Goal: Information Seeking & Learning: Find specific fact

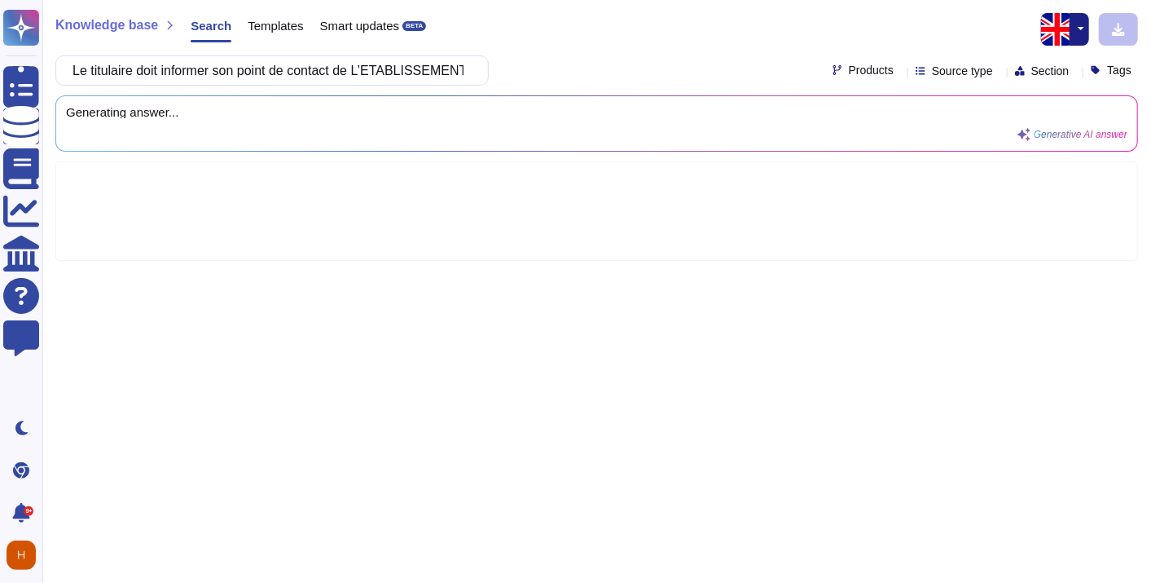
scroll to position [0, 2445]
type input "Le titulaire doit informer son point de contact de L’ETABLISSEMENT DE SANTÉ de …"
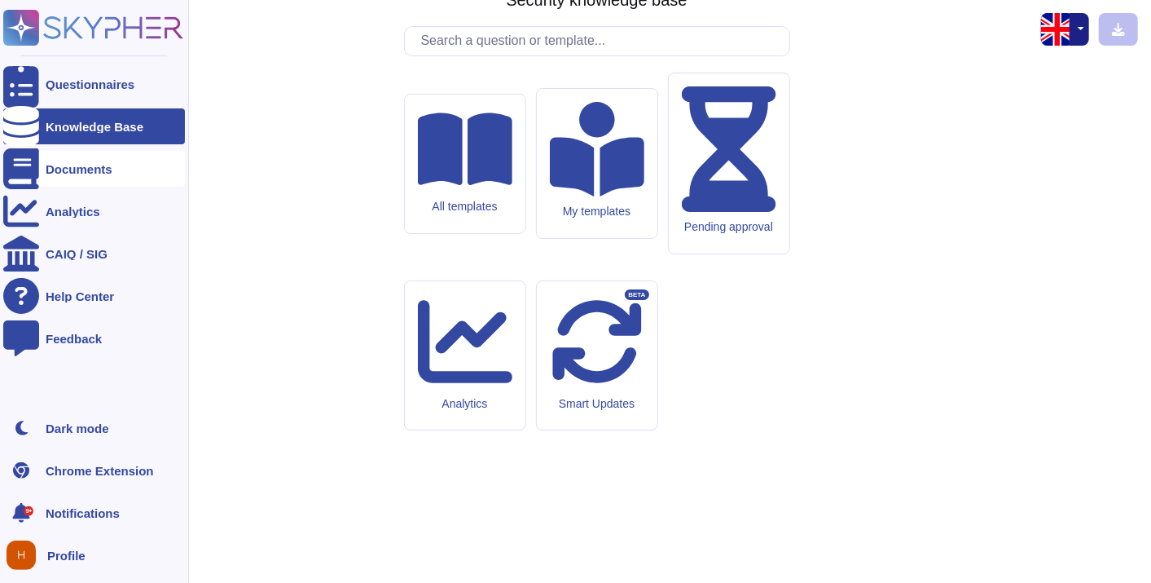
drag, startPoint x: 76, startPoint y: 169, endPoint x: 79, endPoint y: 161, distance: 8.8
click at [77, 170] on div "Documents" at bounding box center [79, 169] width 67 height 12
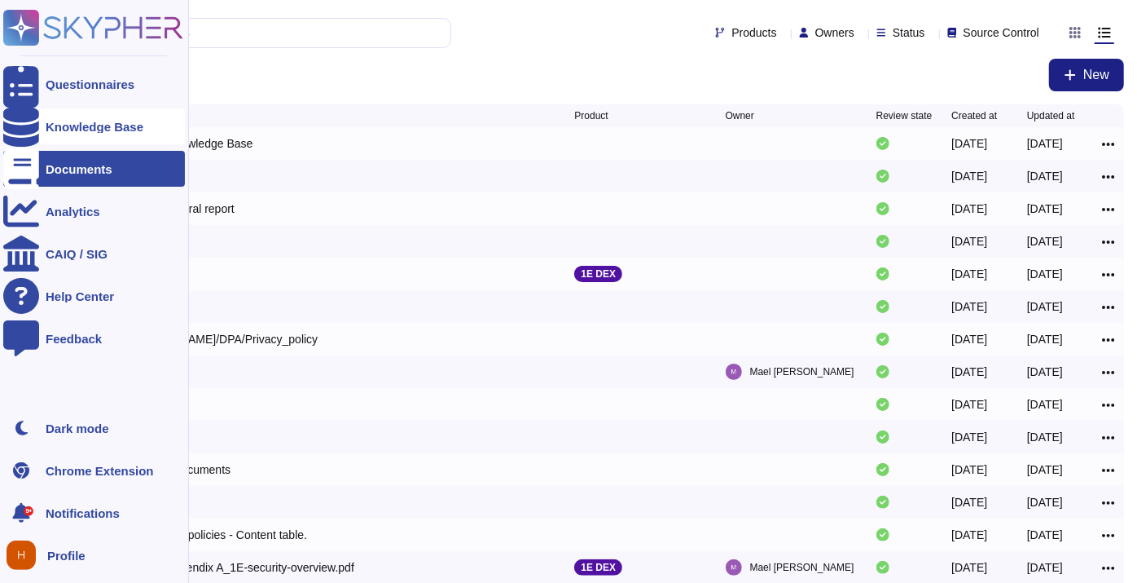
click at [97, 130] on div "Knowledge Base" at bounding box center [95, 127] width 98 height 12
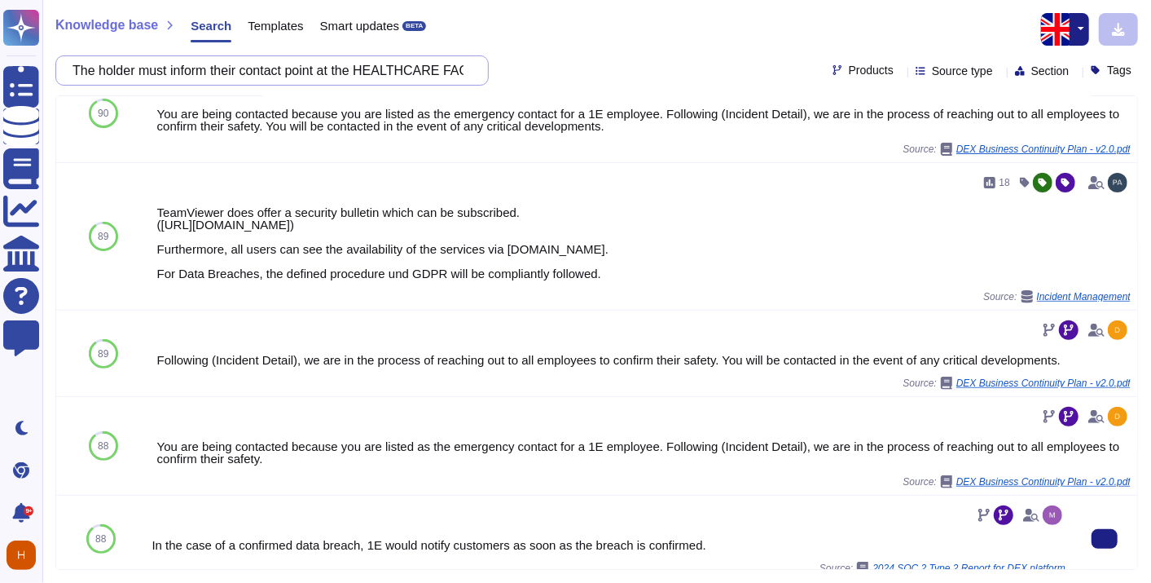
scroll to position [271, 0]
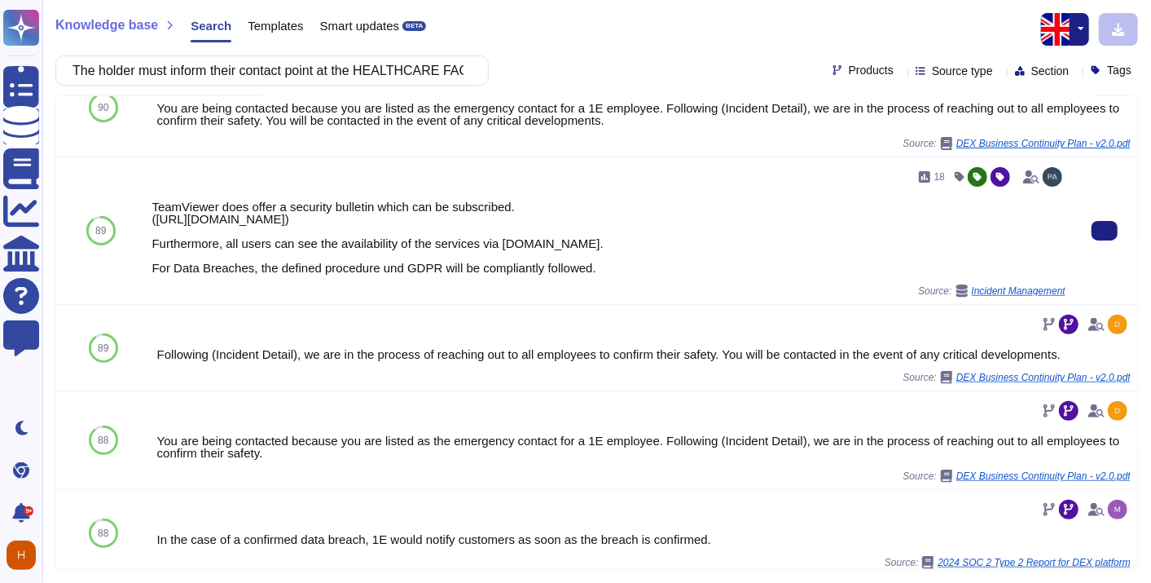
click at [414, 286] on div "Source: Incident Management" at bounding box center [609, 290] width 914 height 13
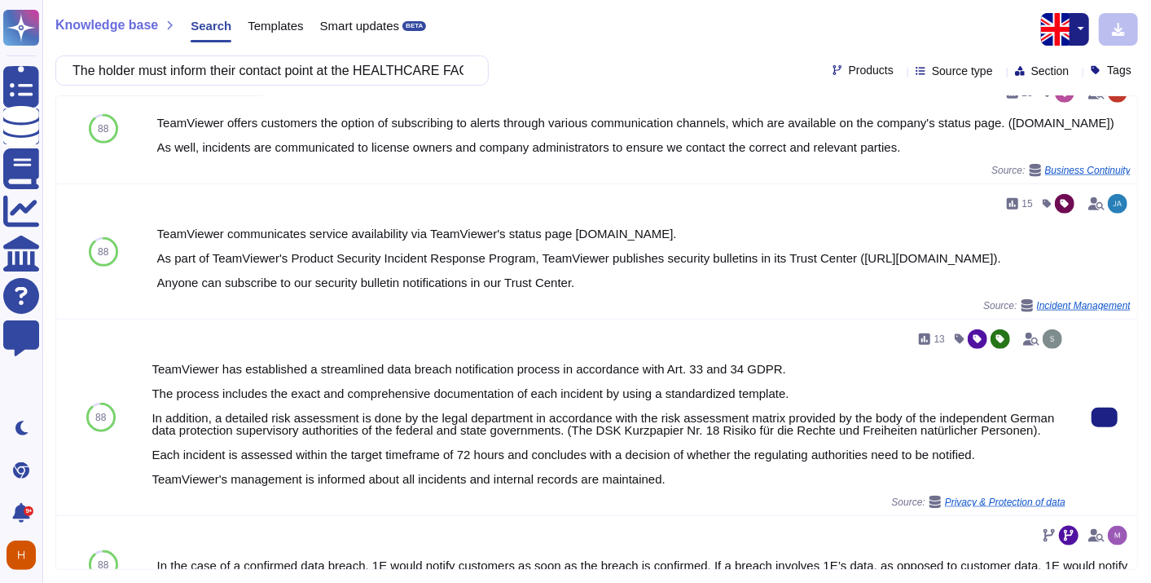
scroll to position [996, 0]
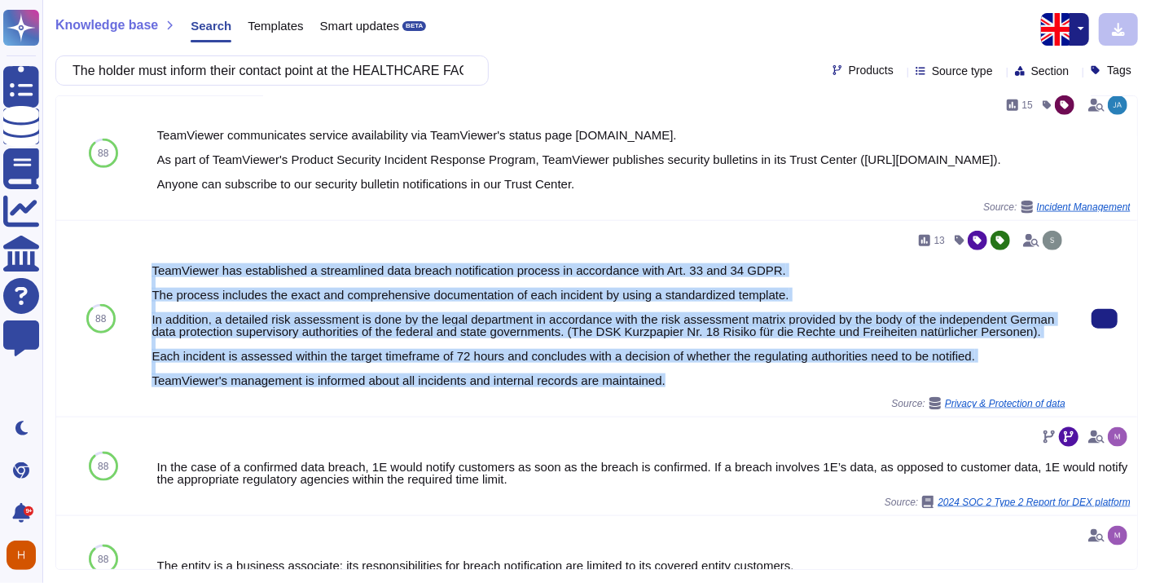
drag, startPoint x: 178, startPoint y: 292, endPoint x: 710, endPoint y: 398, distance: 542.6
click at [710, 398] on div "13 TeamViewer has established a streamlined data breach notification process in…" at bounding box center [608, 319] width 927 height 196
copy div "TeamViewer has established a streamlined data breach notification process in ac…"
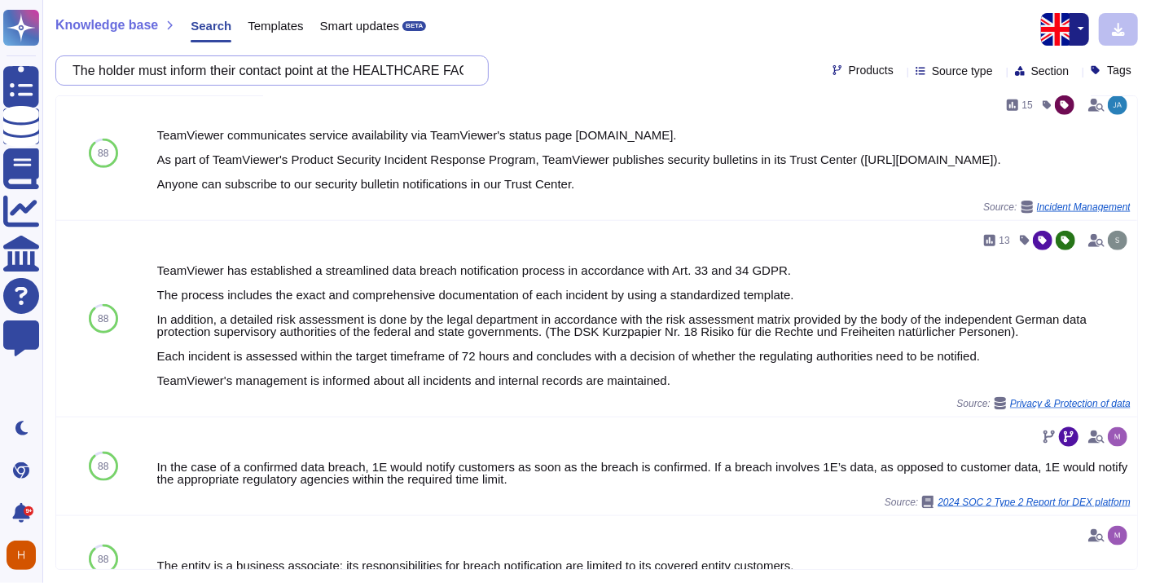
click at [361, 70] on input "The holder must inform their contact point at the HEALTHCARE FACILITY of any se…" at bounding box center [267, 70] width 407 height 29
paste input "Le titulaire évalue et fournit annuellement son niveau de conformité aux exigen…"
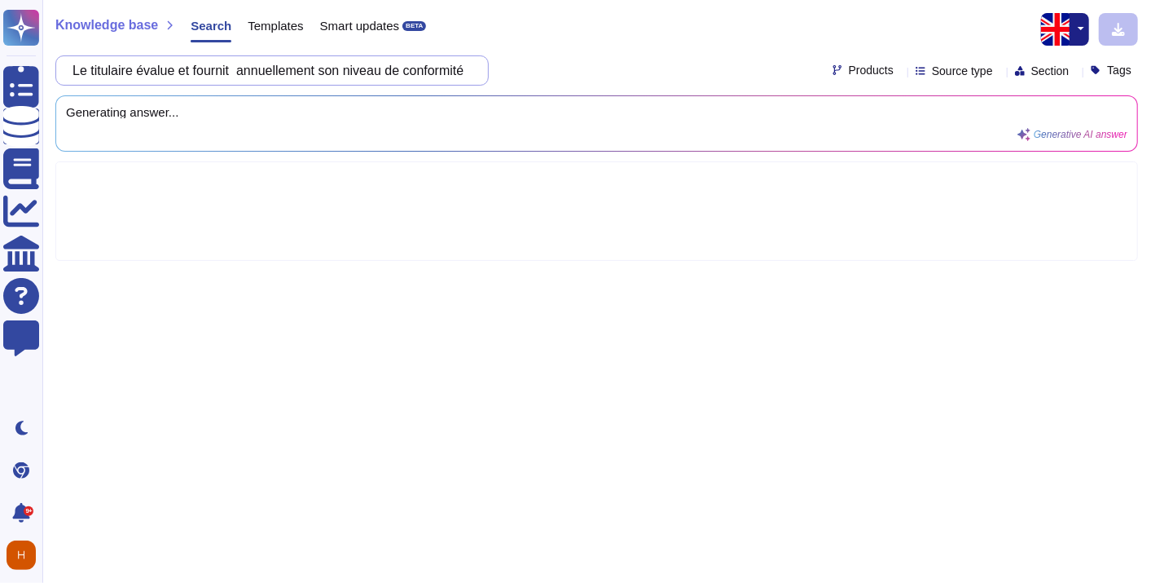
scroll to position [0, 0]
type input "Le titulaire évalue et fournit annuellement son niveau de conformité aux exigen…"
click at [1084, 37] on button "button" at bounding box center [1080, 29] width 20 height 33
click at [985, 83] on link "French" at bounding box center [1024, 84] width 129 height 20
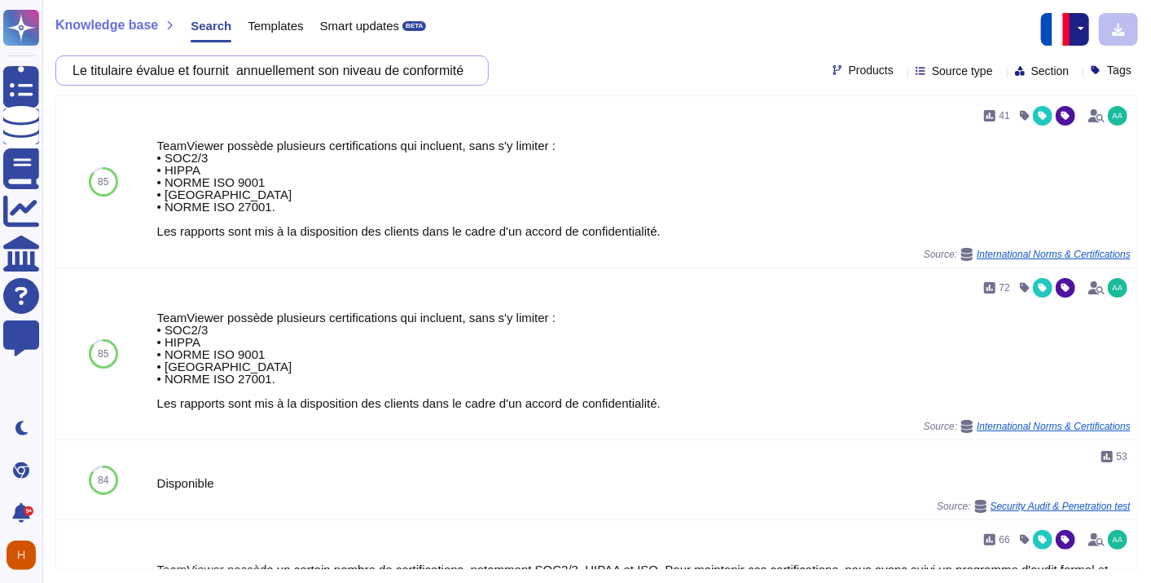
click at [292, 67] on input "Le titulaire évalue et fournit annuellement son niveau de conformité aux exigen…" at bounding box center [267, 70] width 407 height 29
paste input "The holder assesses and provides annually its level of compliance with the requ…"
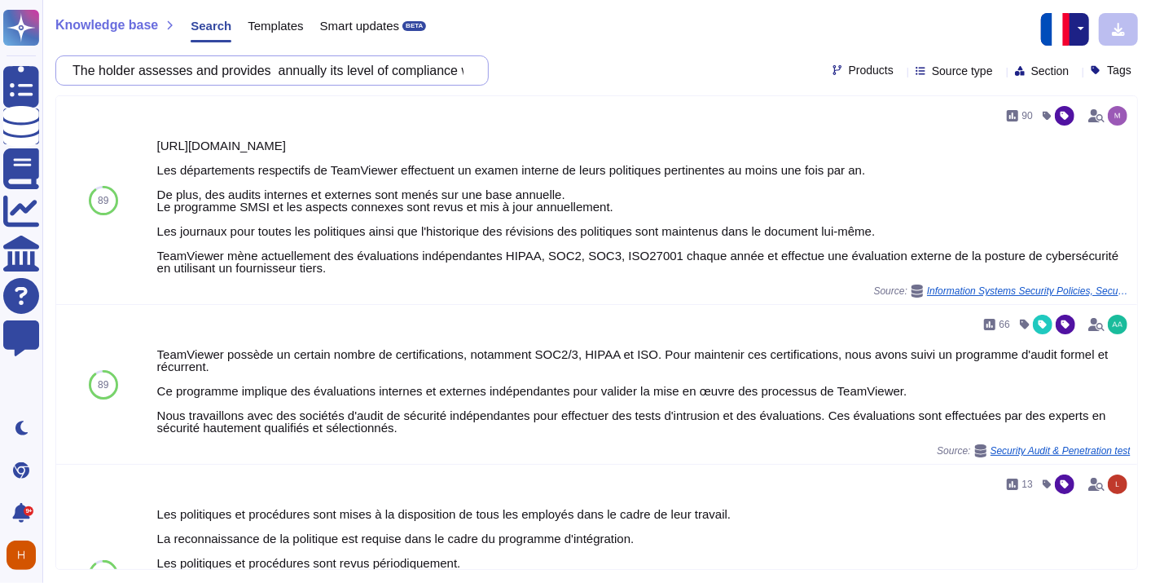
click at [307, 79] on input "The holder assesses and provides annually its level of compliance with the requ…" at bounding box center [267, 70] width 407 height 29
click at [1072, 25] on img "button" at bounding box center [1057, 29] width 33 height 33
click at [1011, 66] on link "English" at bounding box center [1024, 65] width 129 height 20
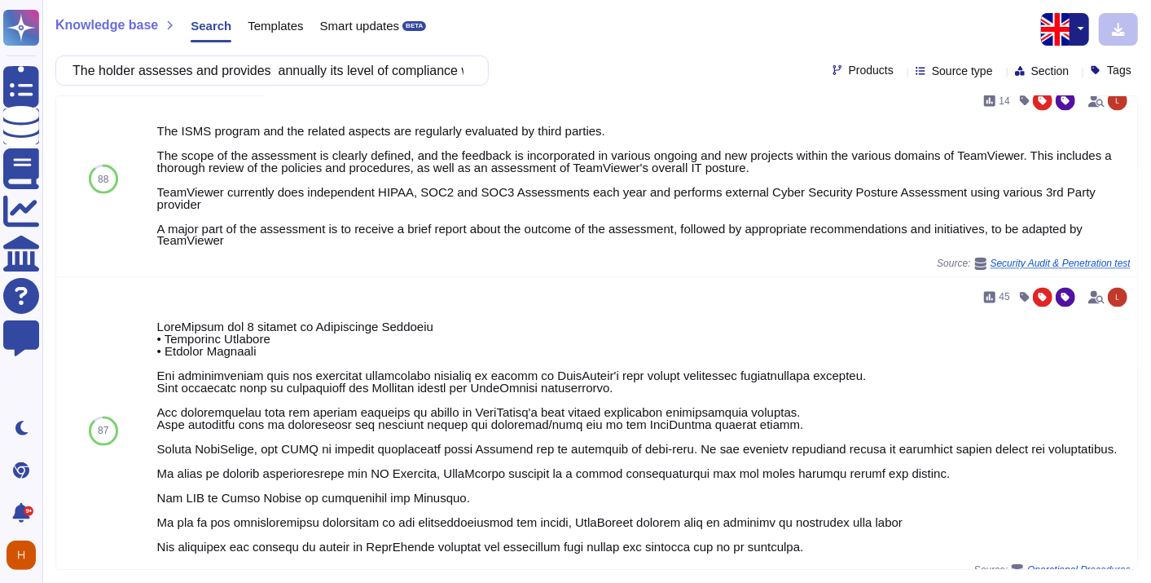
scroll to position [1589, 0]
click at [215, 77] on input "The holder assesses and provides annually its level of compliance with the requ…" at bounding box center [267, 70] width 407 height 29
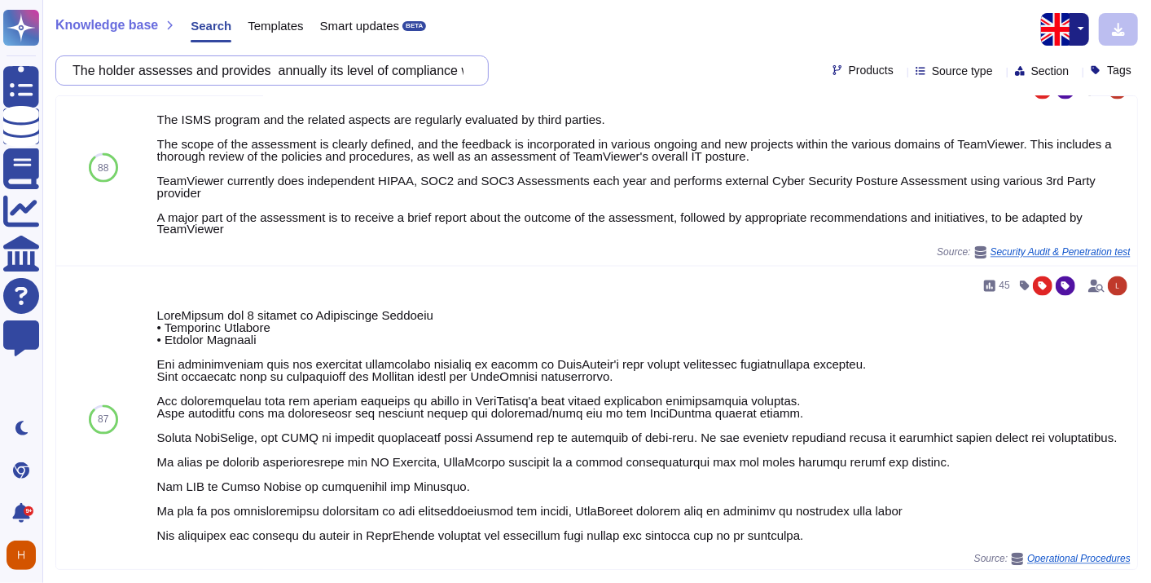
click at [292, 74] on input "The holder assesses and provides annually its level of compliance with the requ…" at bounding box center [267, 70] width 407 height 29
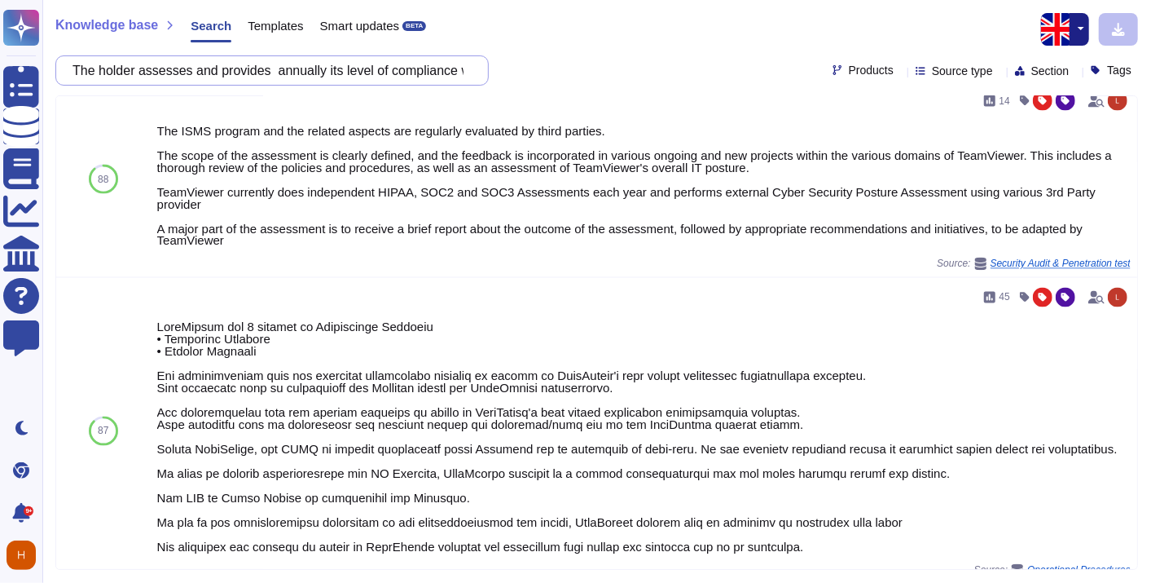
paste input "IEEE 802.11i"
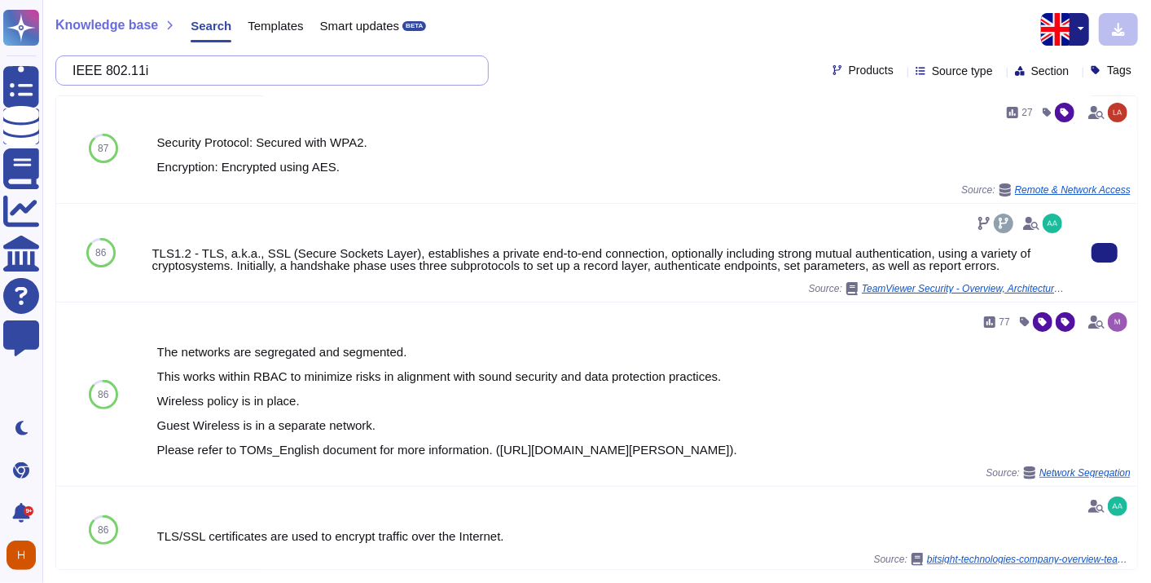
scroll to position [181, 0]
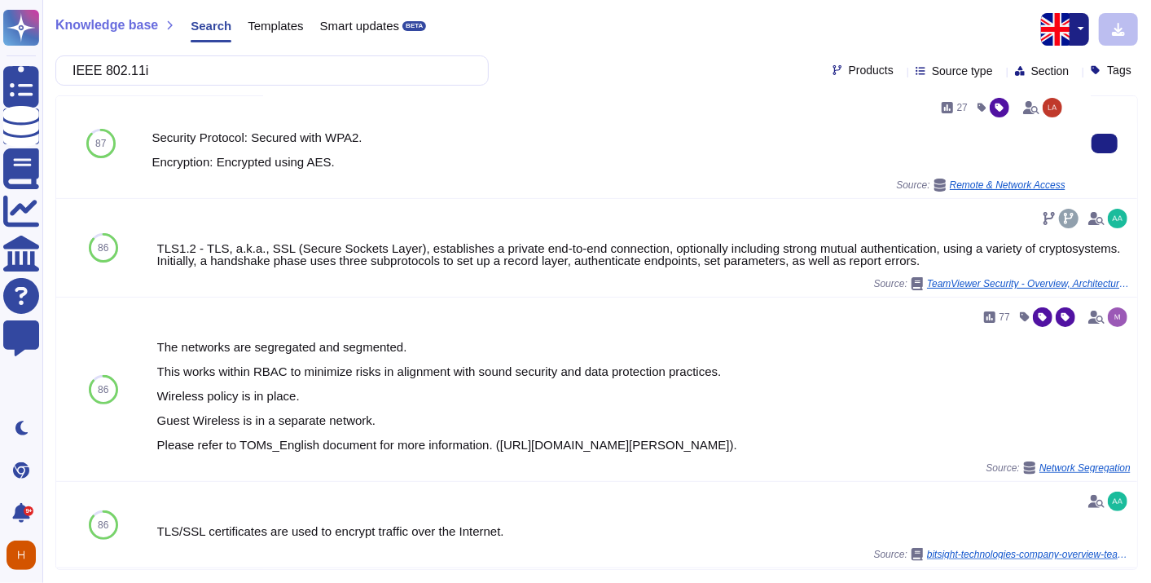
type input "IEEE 802.11i"
click at [365, 156] on div "Security Protocol: Secured with WPA2. Encryption: Encrypted using AES." at bounding box center [609, 149] width 914 height 37
click at [323, 145] on div "Security Protocol: Secured with WPA2. Encryption: Encrypted using AES." at bounding box center [609, 149] width 914 height 37
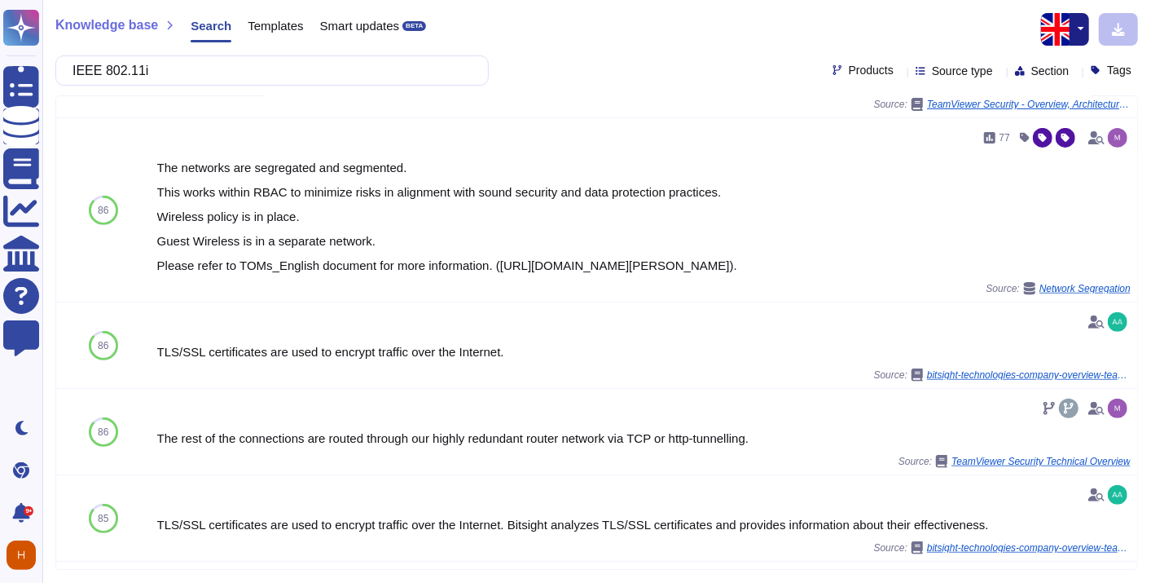
scroll to position [543, 0]
